Goal: Task Accomplishment & Management: Complete application form

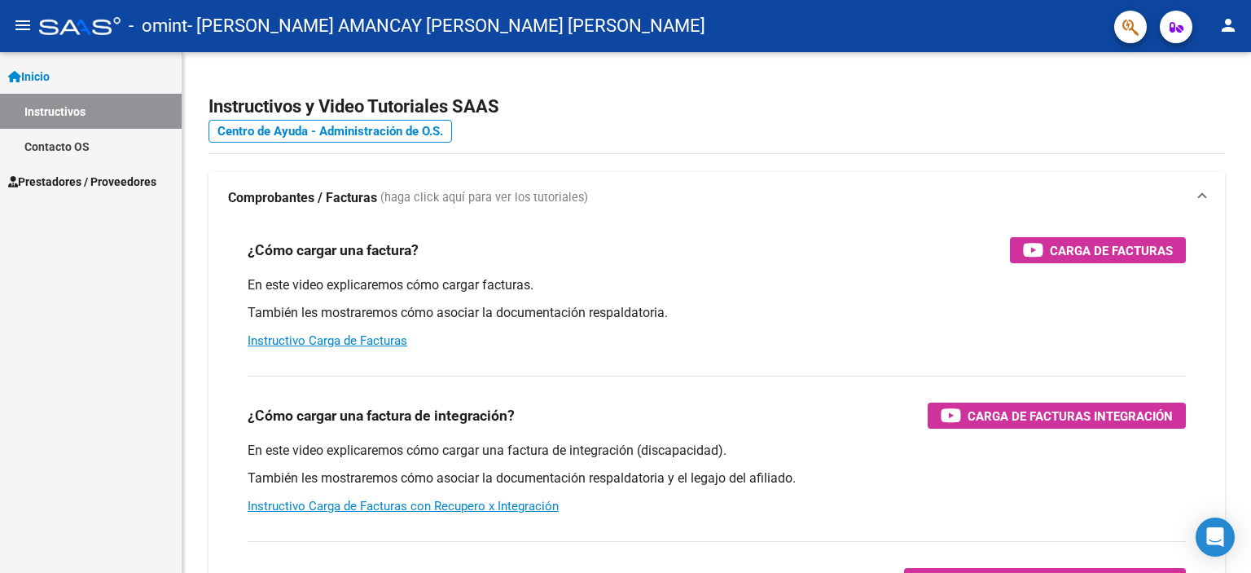
click at [68, 184] on span "Prestadores / Proveedores" at bounding box center [82, 182] width 148 height 18
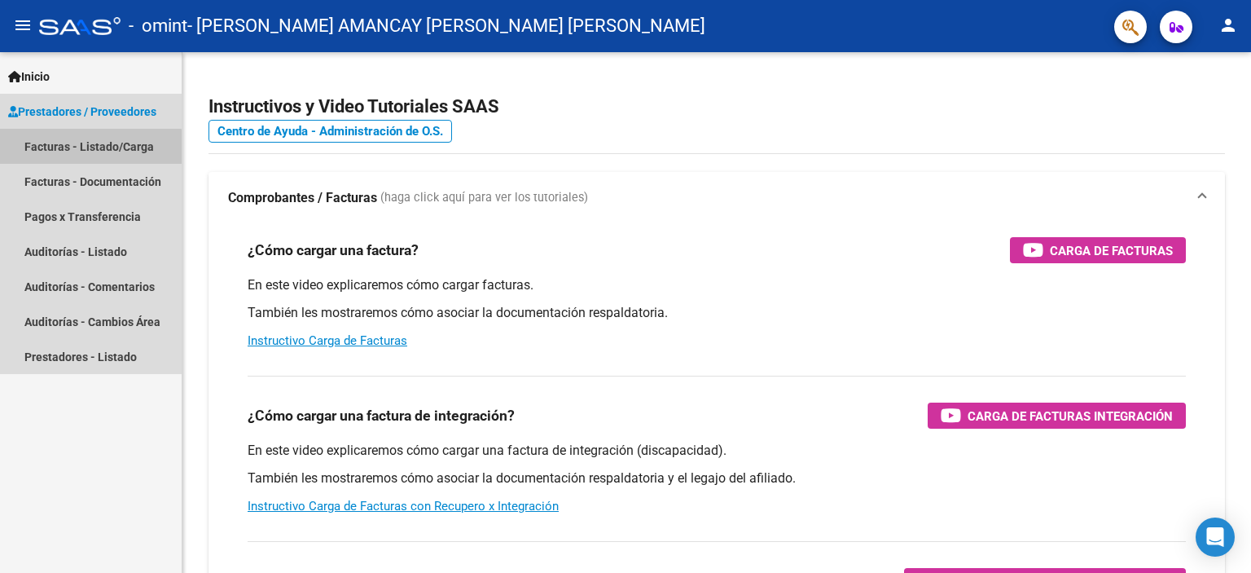
click at [73, 152] on link "Facturas - Listado/Carga" at bounding box center [91, 146] width 182 height 35
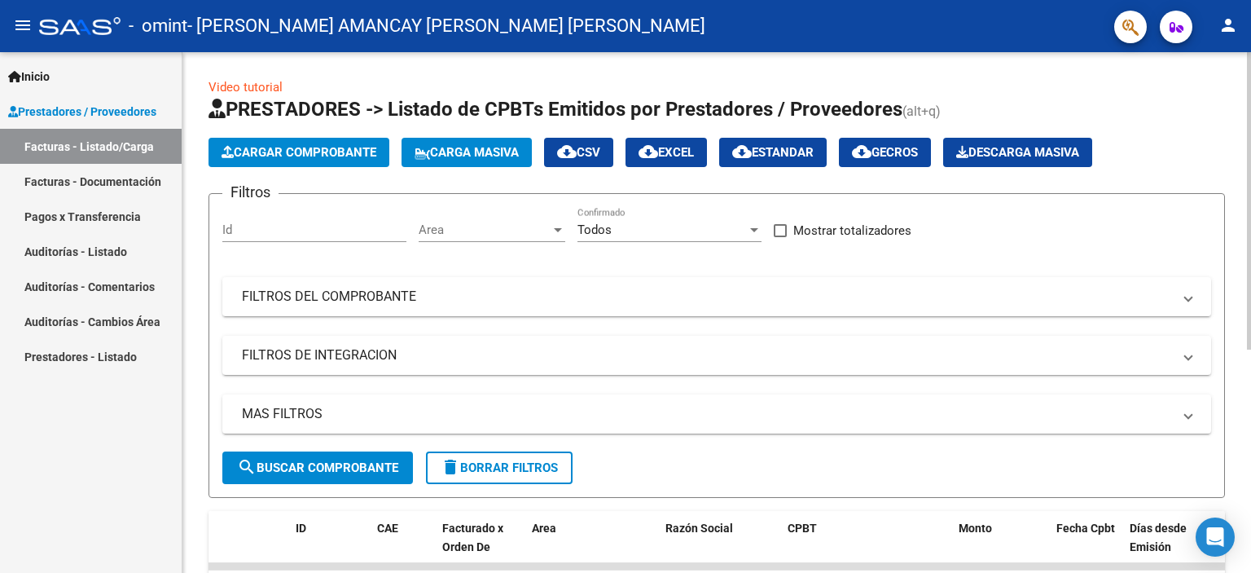
click at [274, 163] on button "Cargar Comprobante" at bounding box center [299, 152] width 181 height 29
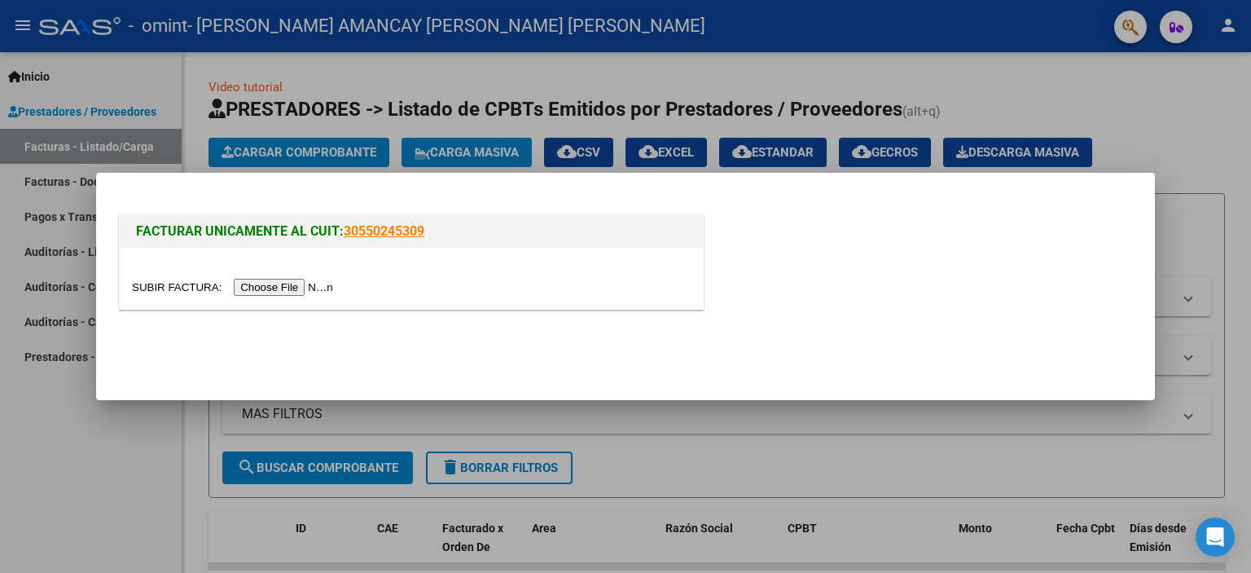
click at [271, 289] on input "file" at bounding box center [235, 287] width 206 height 17
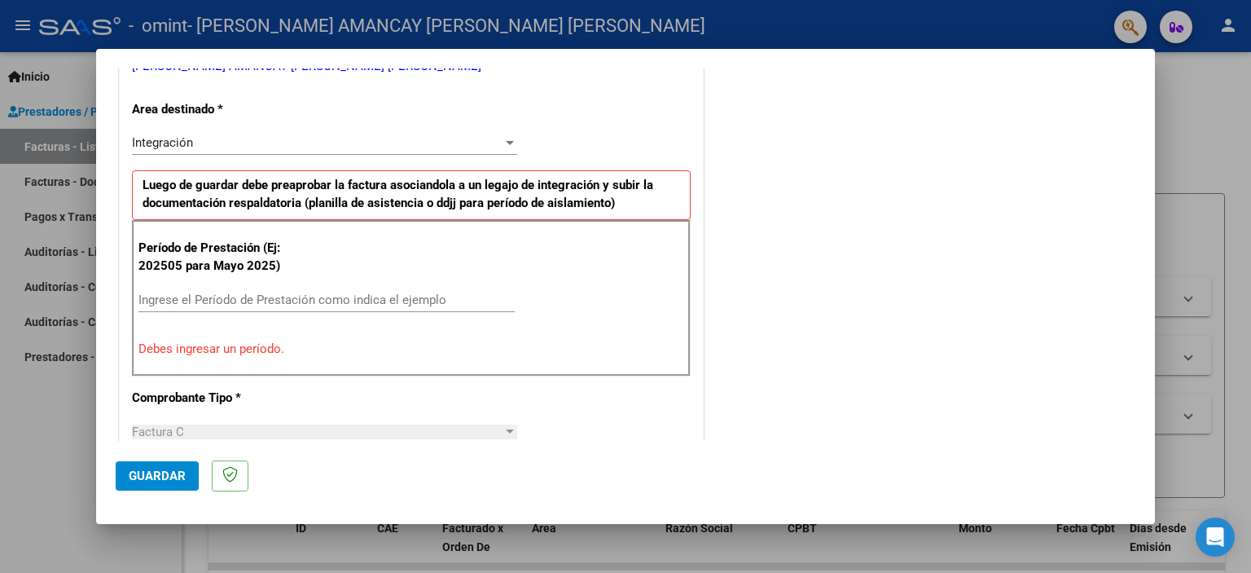
scroll to position [407, 0]
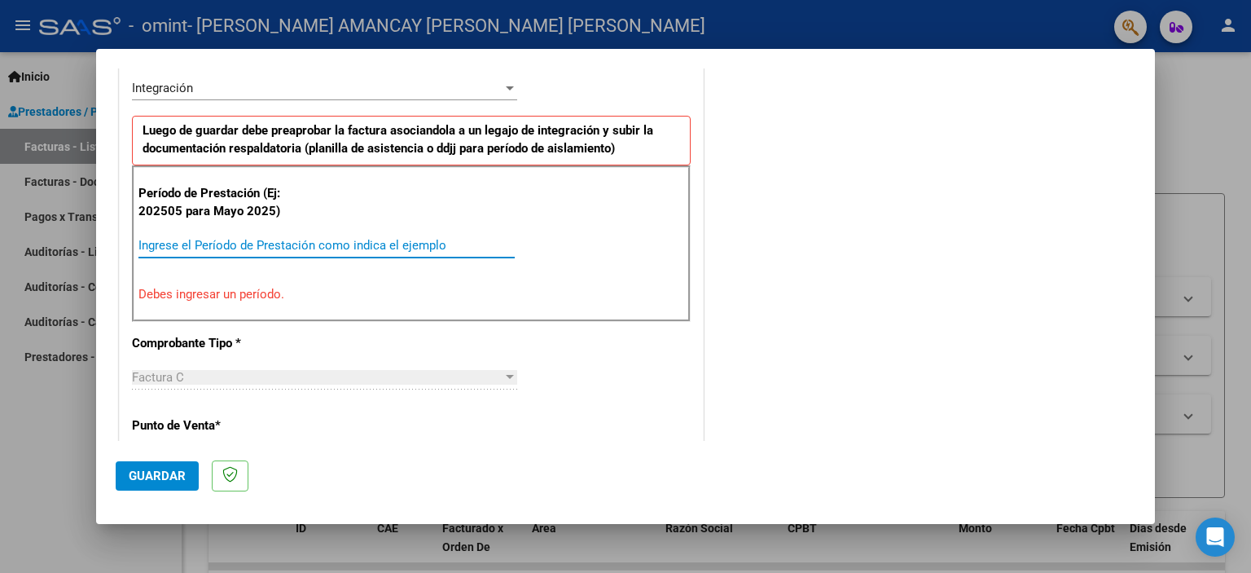
click at [187, 244] on input "Ingrese el Período de Prestación como indica el ejemplo" at bounding box center [326, 245] width 376 height 15
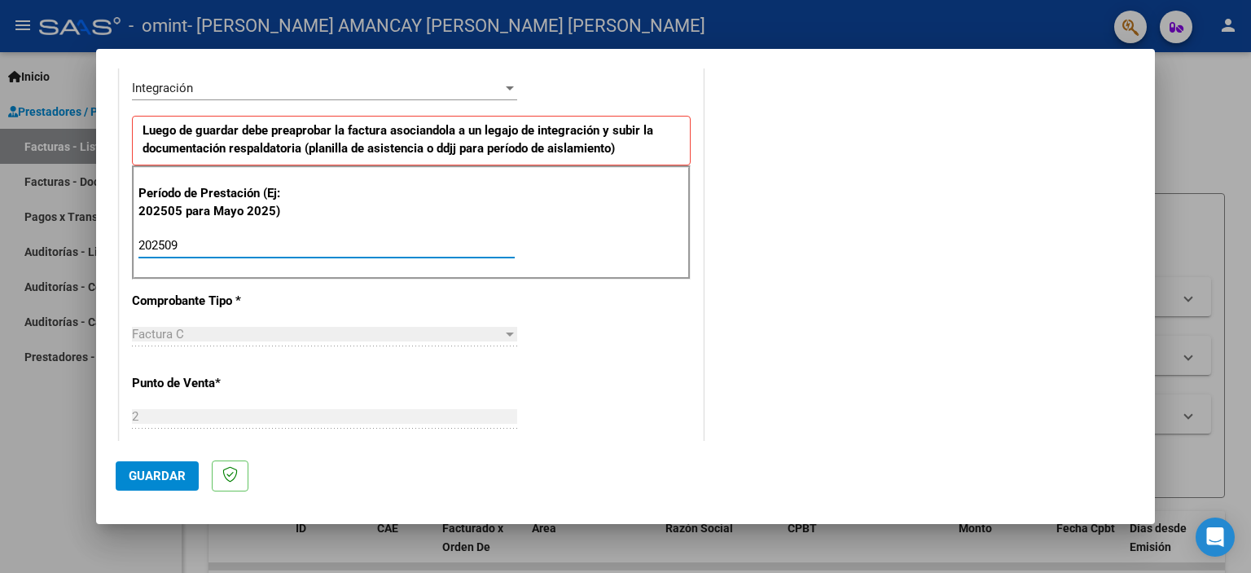
type input "202509"
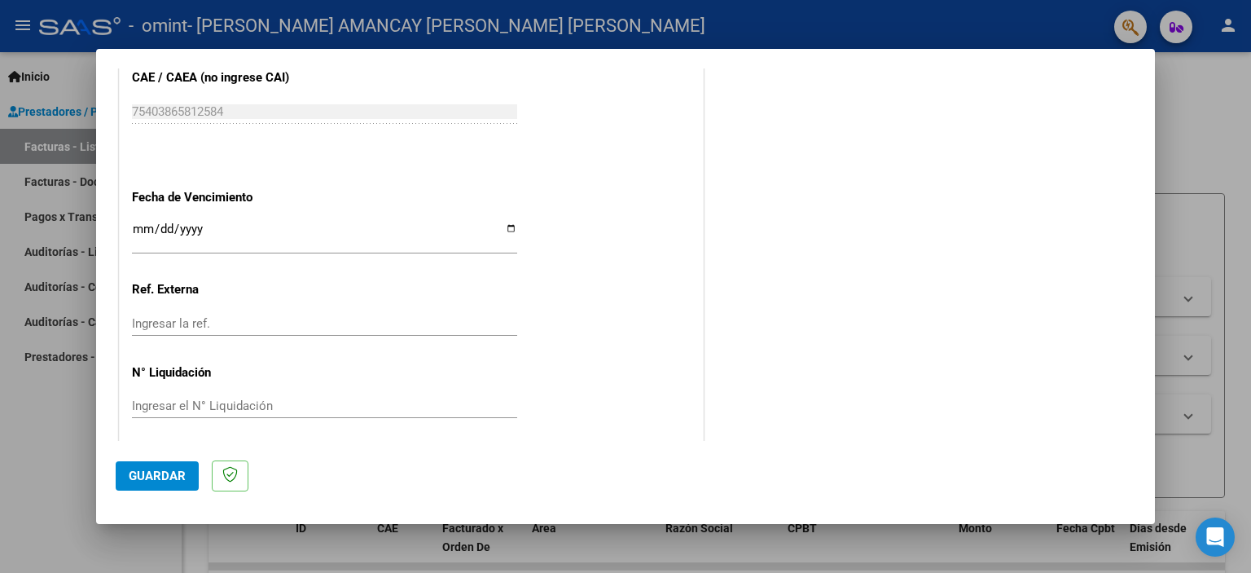
scroll to position [1059, 0]
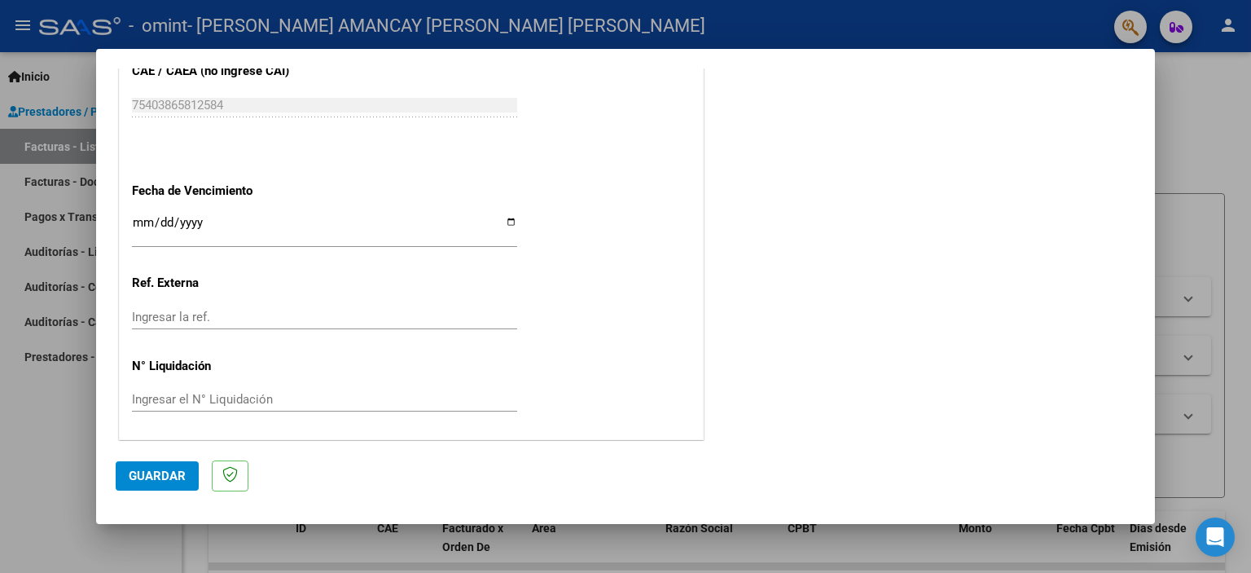
click at [501, 216] on input "Ingresar la fecha" at bounding box center [324, 229] width 385 height 26
click at [508, 222] on input "Ingresar la fecha" at bounding box center [324, 229] width 385 height 26
type input "[DATE]"
click at [181, 480] on span "Guardar" at bounding box center [157, 475] width 57 height 15
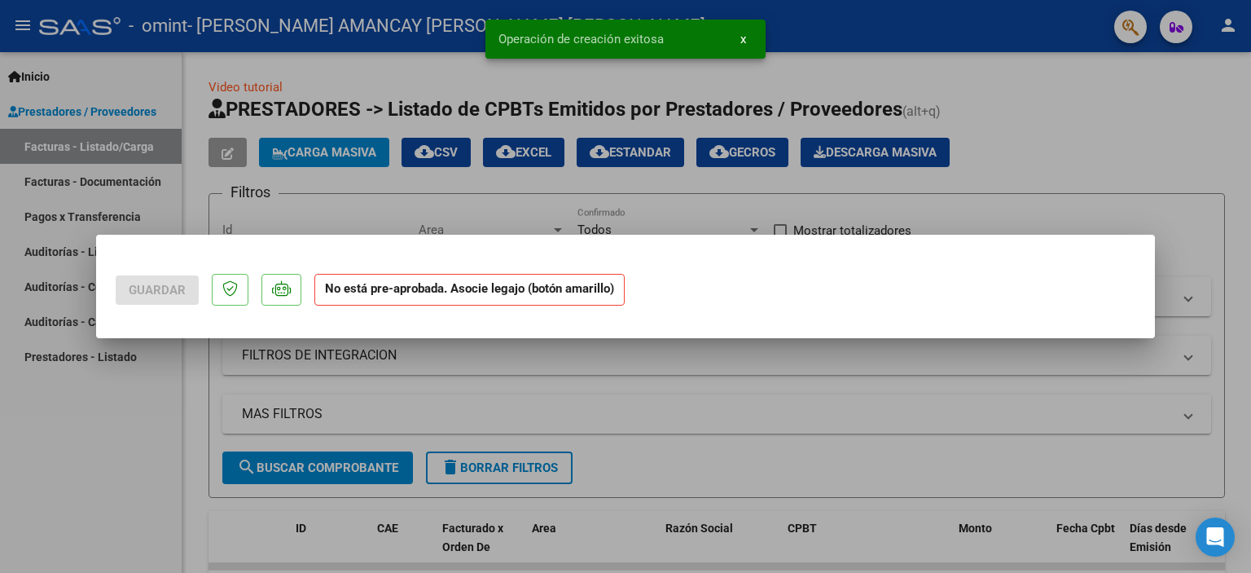
scroll to position [0, 0]
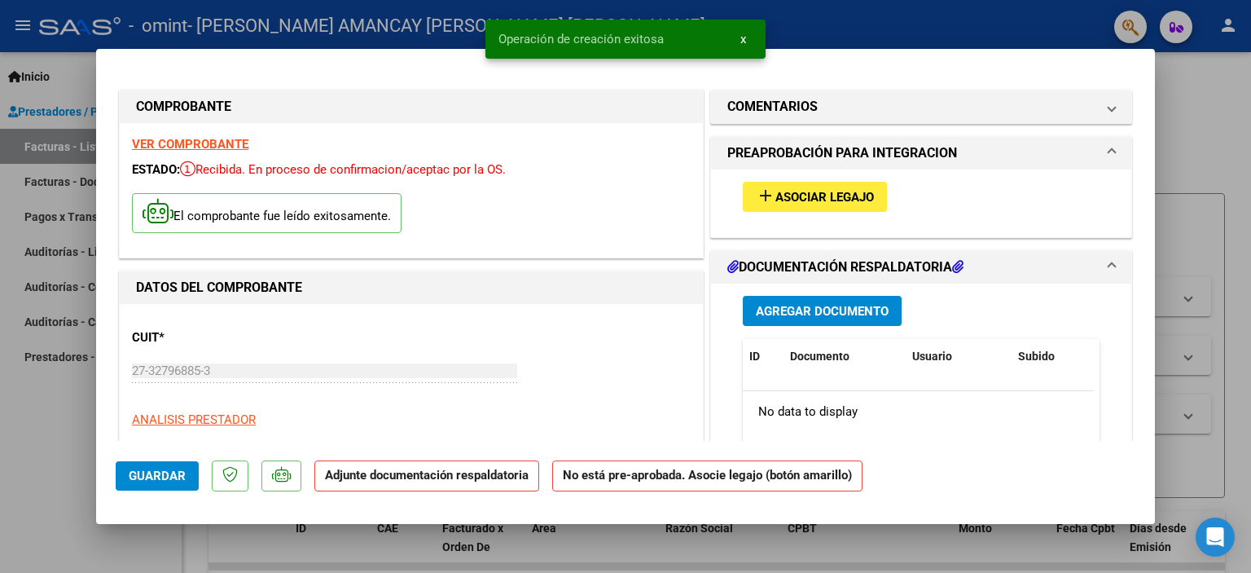
click at [797, 195] on span "Asociar Legajo" at bounding box center [824, 197] width 99 height 15
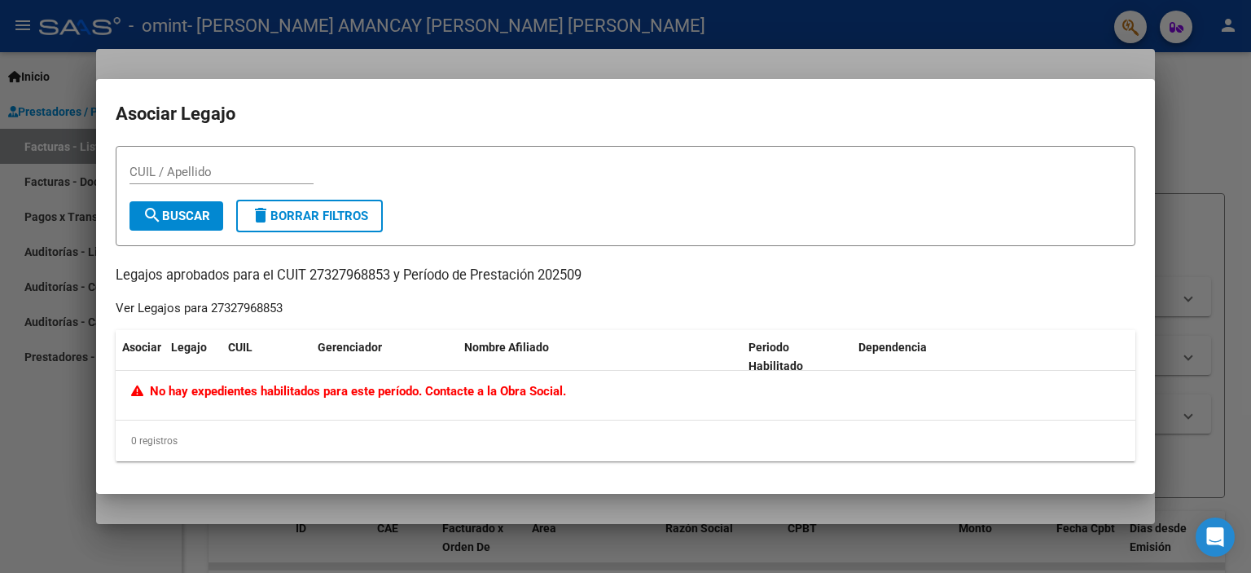
click at [176, 215] on span "search Buscar" at bounding box center [177, 216] width 68 height 15
click at [1042, 54] on div at bounding box center [625, 286] width 1251 height 573
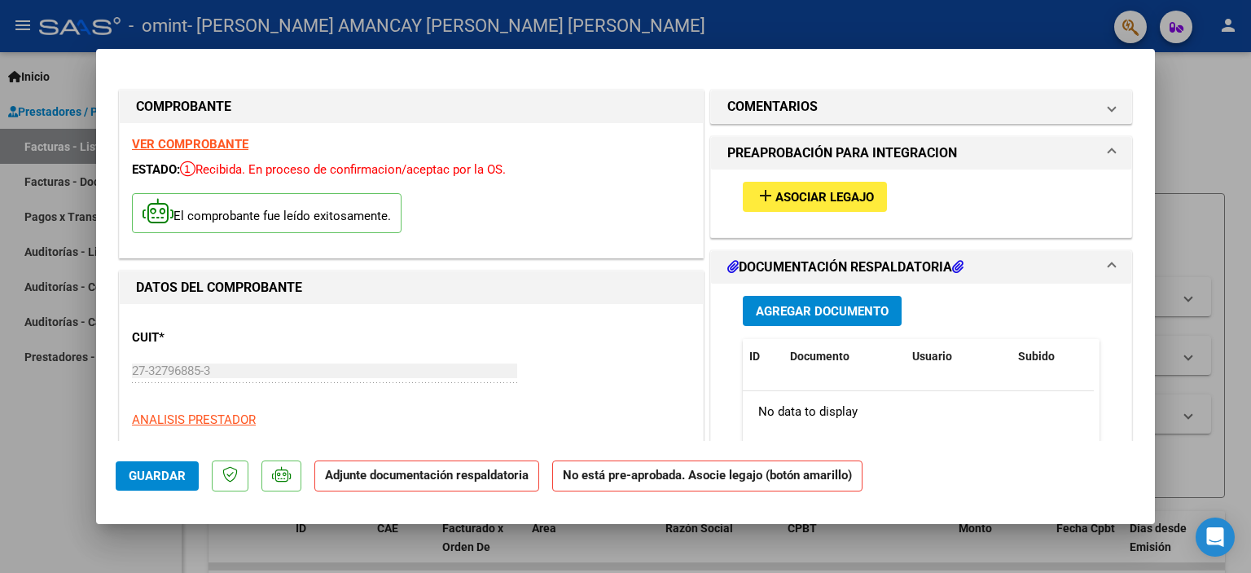
click at [813, 314] on span "Agregar Documento" at bounding box center [822, 311] width 133 height 15
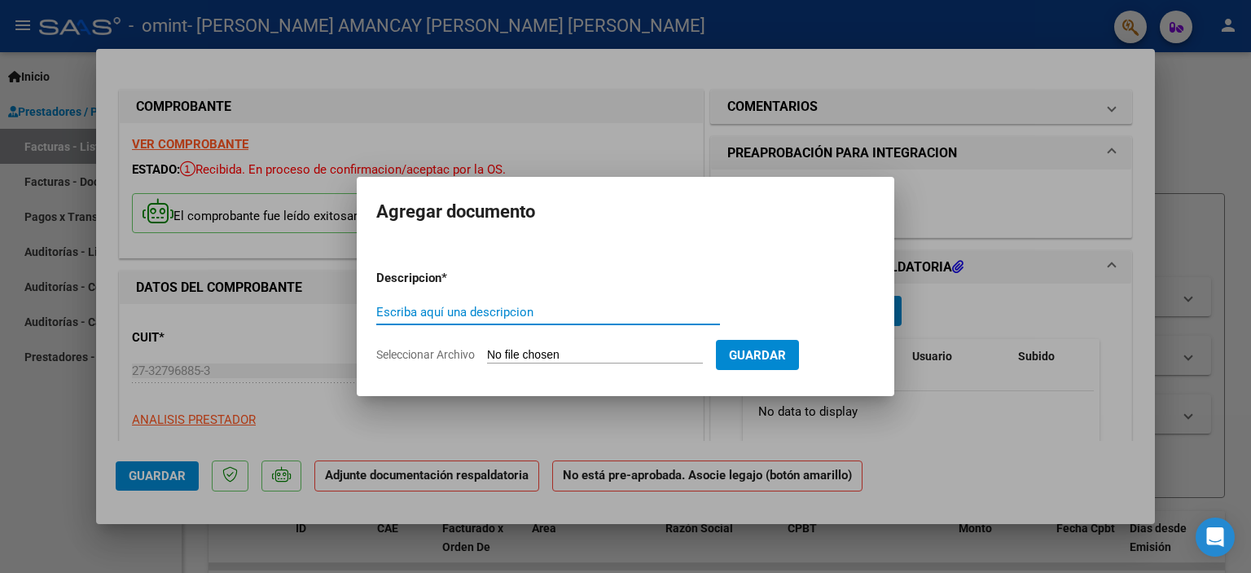
click at [468, 309] on input "Escriba aquí una descripcion" at bounding box center [548, 312] width 344 height 15
type input "planilla de asistencia"
click at [507, 358] on input "Seleccionar Archivo" at bounding box center [595, 355] width 216 height 15
type input "C:\fakepath\planilla psm septiembre.pdf"
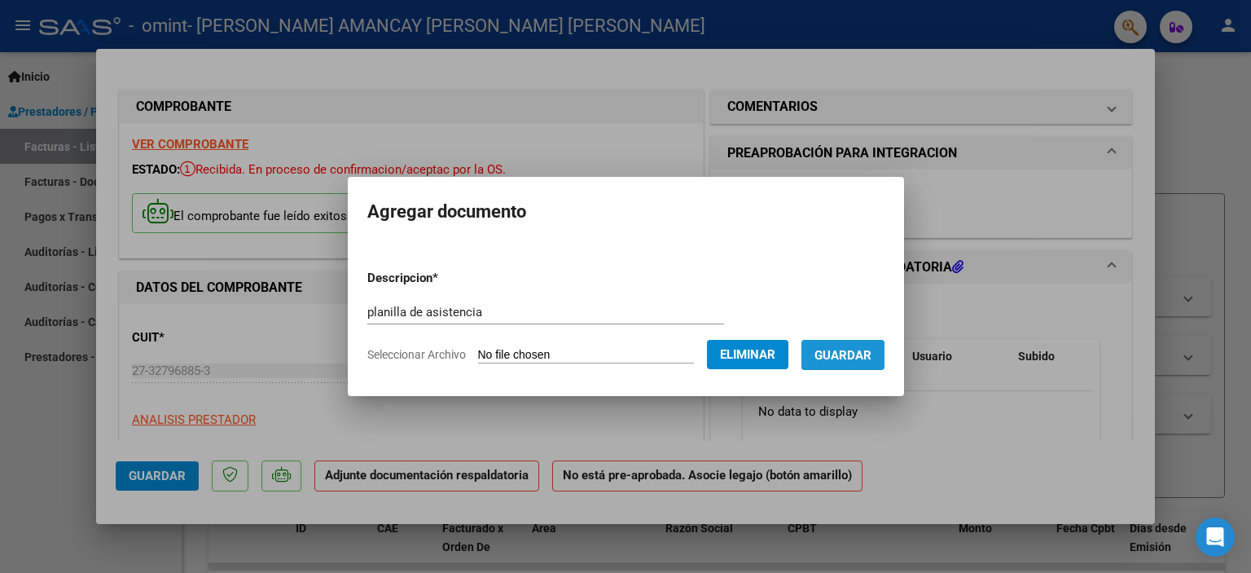
click at [863, 355] on span "Guardar" at bounding box center [842, 355] width 57 height 15
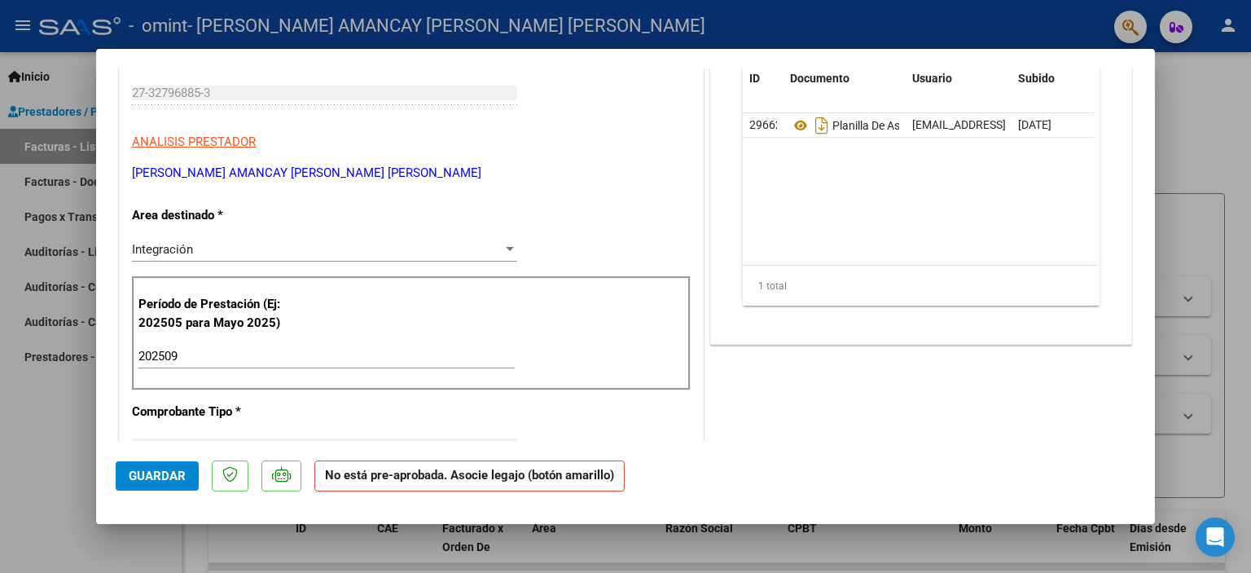
scroll to position [226, 0]
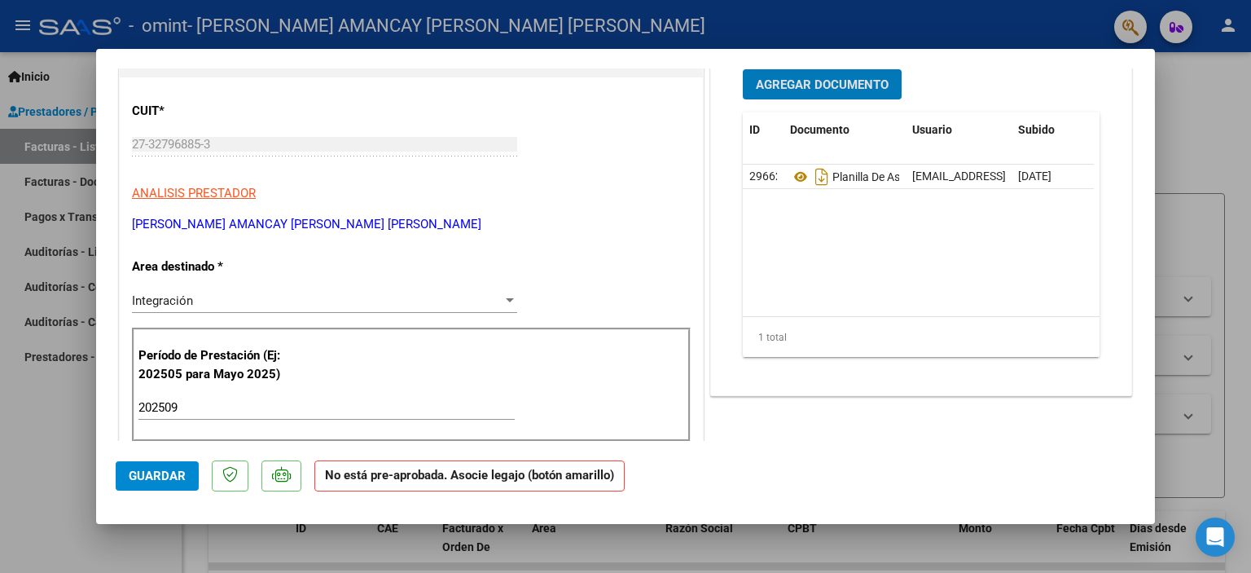
click at [507, 301] on div at bounding box center [510, 300] width 15 height 13
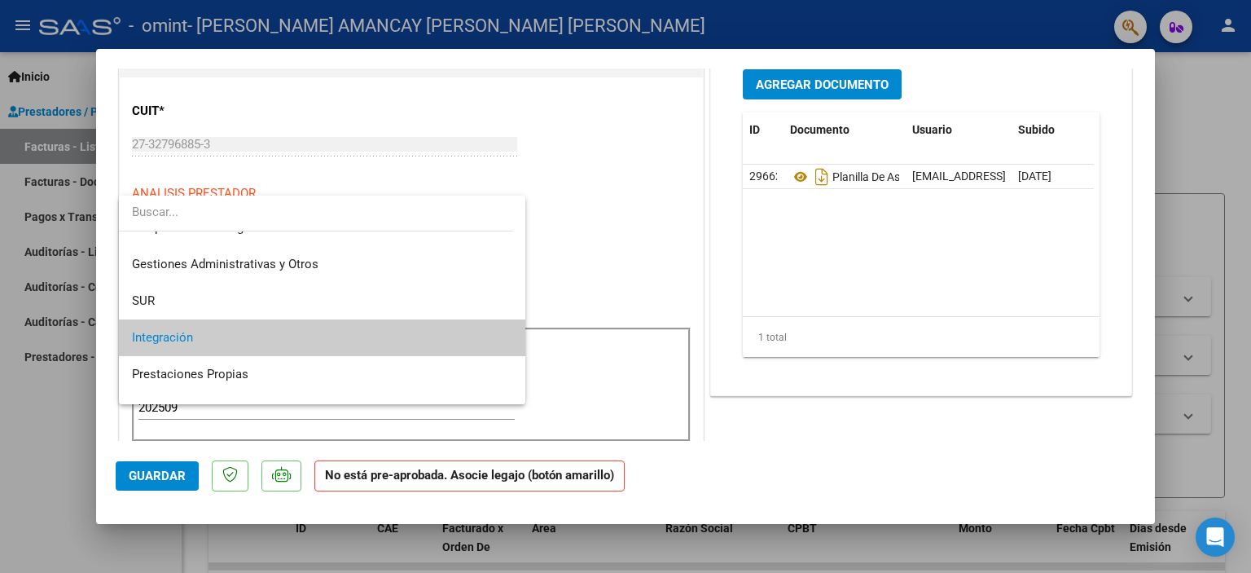
scroll to position [22, 0]
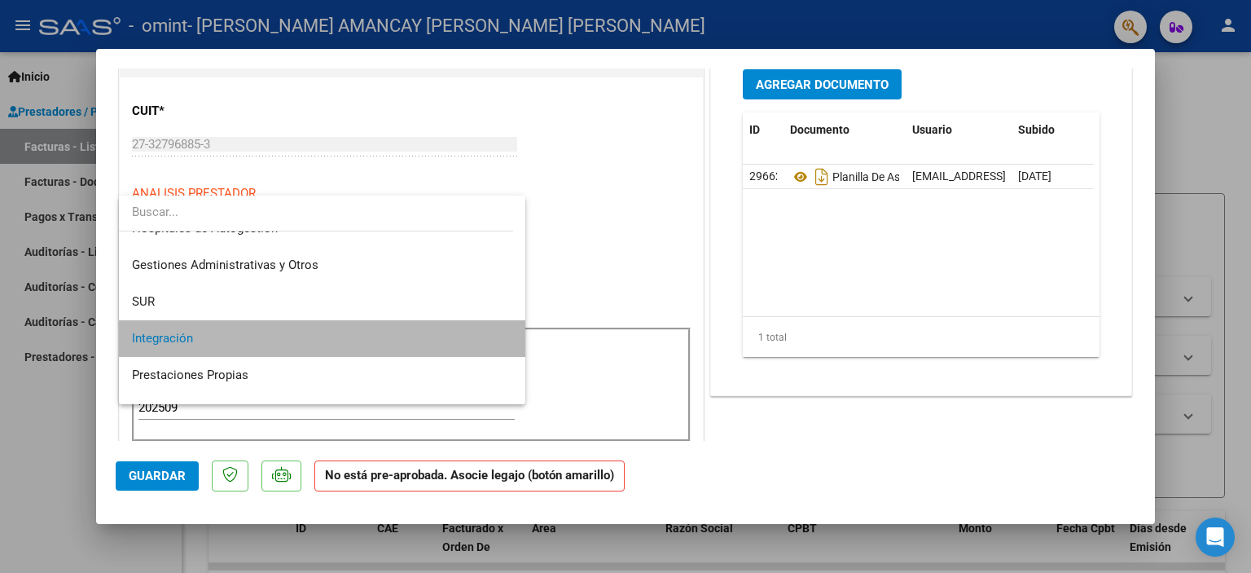
click at [412, 341] on span "Integración" at bounding box center [322, 338] width 381 height 37
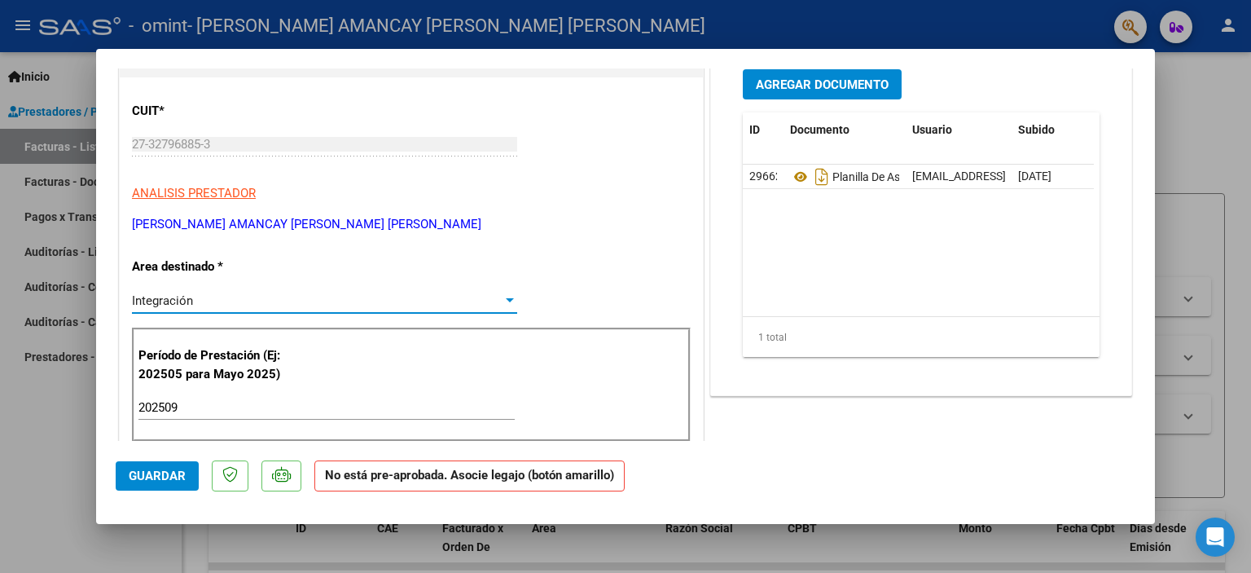
scroll to position [64, 0]
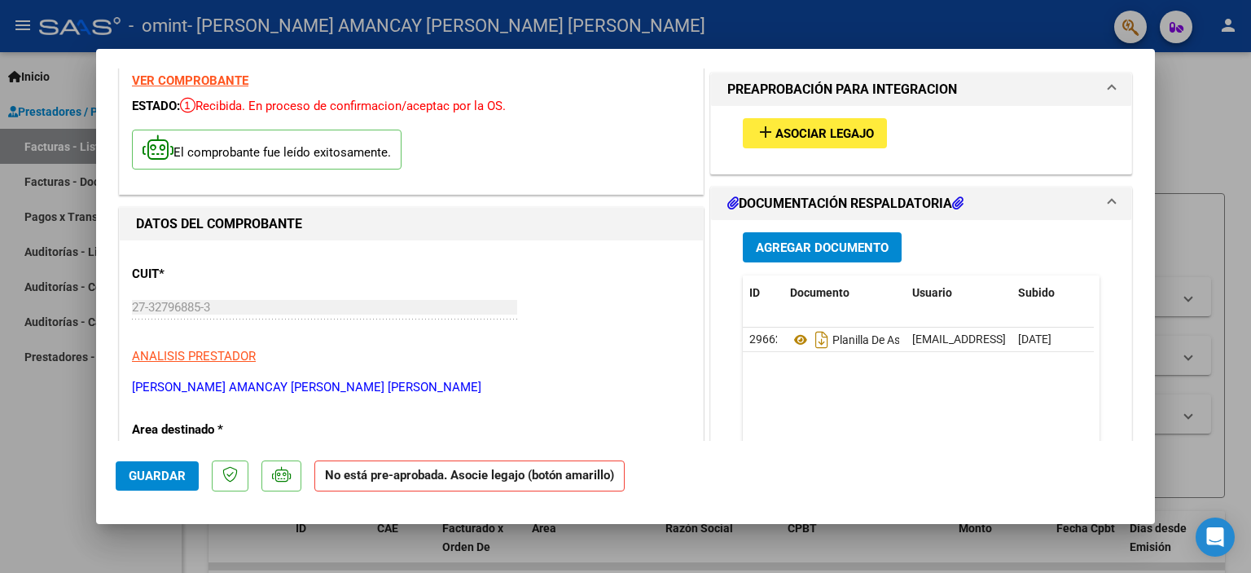
click at [756, 139] on mat-icon "add" at bounding box center [766, 132] width 20 height 20
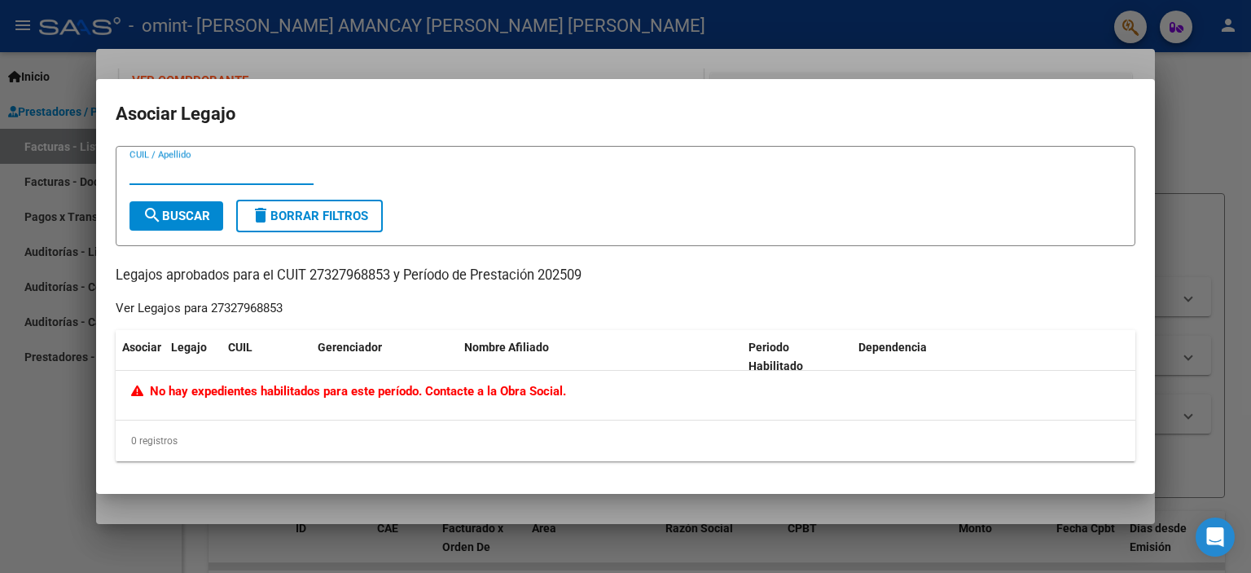
click at [1078, 55] on div at bounding box center [625, 286] width 1251 height 573
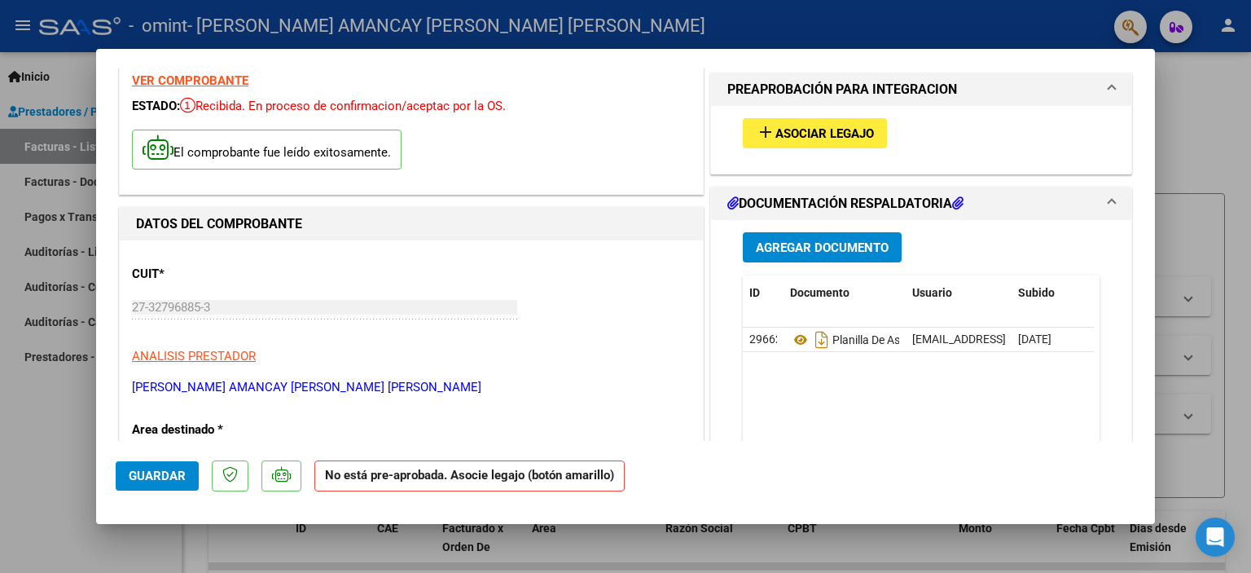
click at [175, 472] on span "Guardar" at bounding box center [157, 475] width 57 height 15
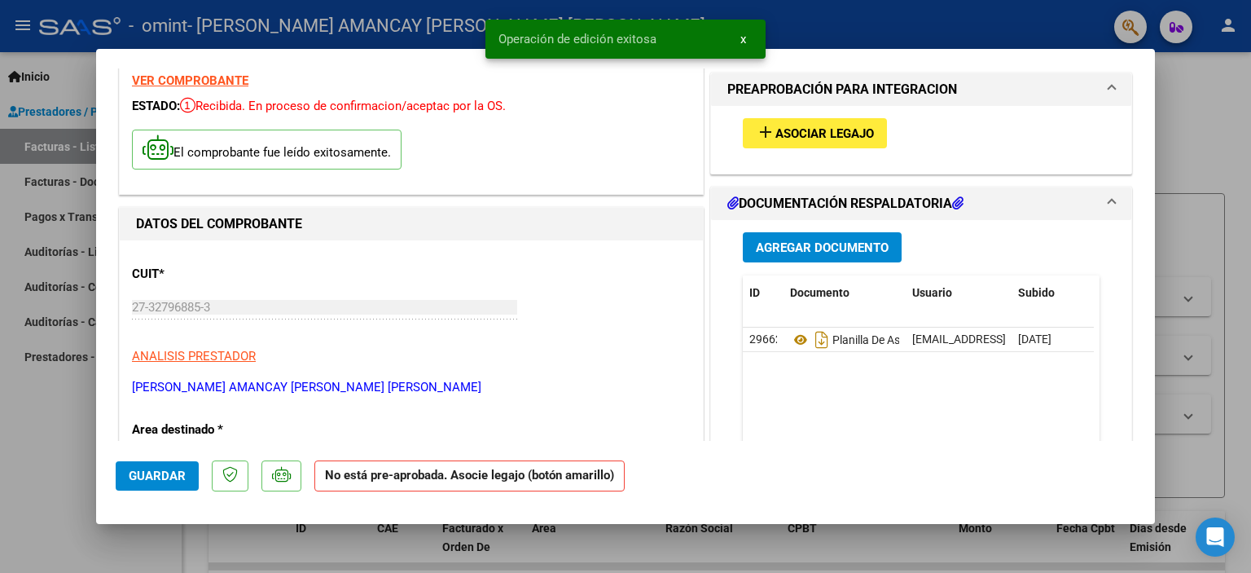
click at [1212, 126] on div at bounding box center [625, 286] width 1251 height 573
type input "$ 0,00"
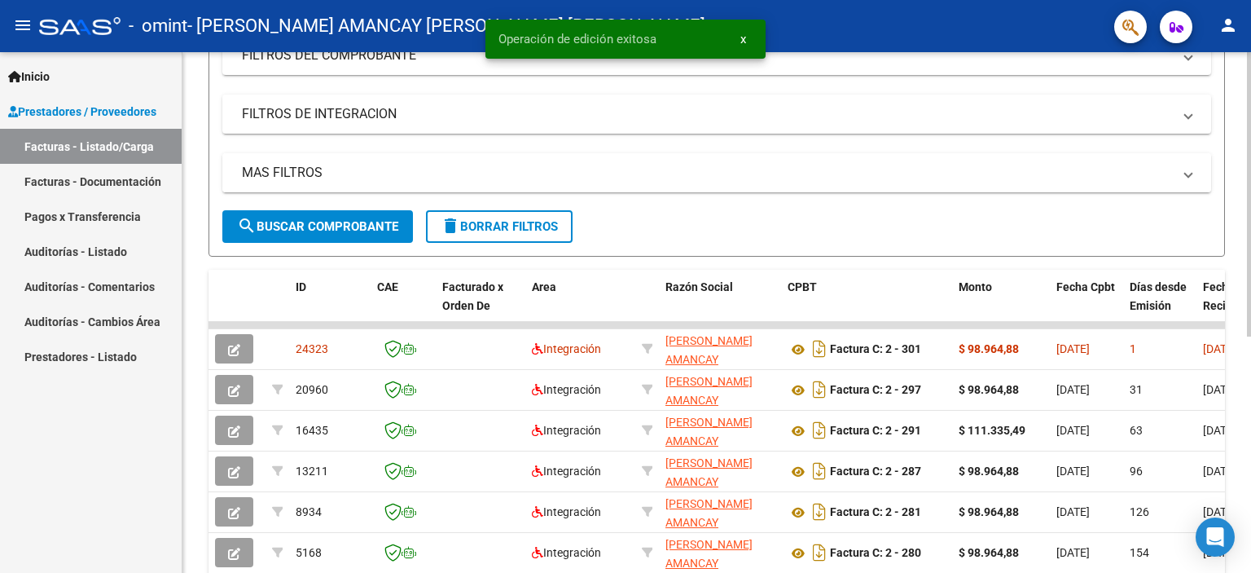
scroll to position [244, 0]
